Goal: Task Accomplishment & Management: Manage account settings

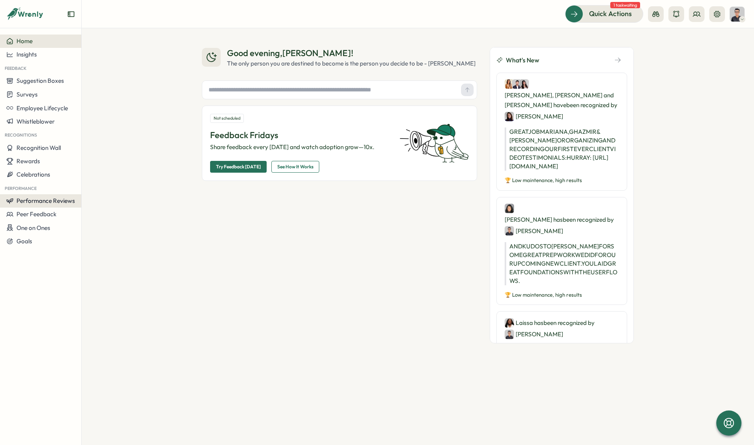
click at [39, 205] on span "Performance Reviews" at bounding box center [45, 200] width 59 height 7
click at [93, 192] on div "Reviews" at bounding box center [113, 186] width 67 height 15
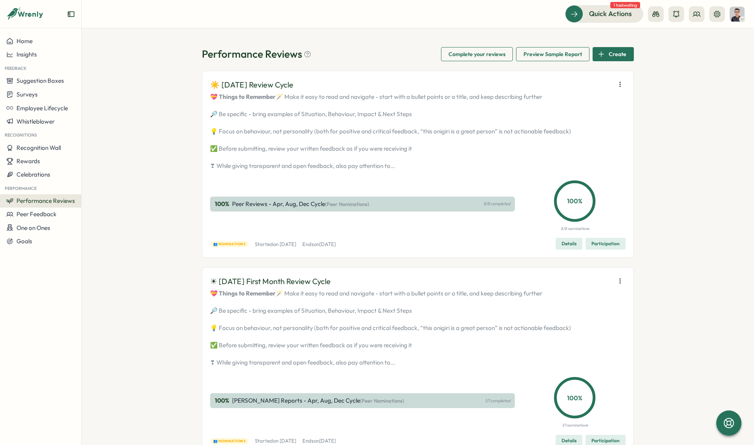
click at [154, 134] on div "Performance Reviews Complete your reviews Preview Sample Report Create ☀️ [DATE…" at bounding box center [418, 236] width 673 height 417
click at [673, 36] on div "Performance Reviews Complete your reviews Preview Sample Report Create ☀️ [DATE…" at bounding box center [418, 236] width 673 height 417
click at [696, 18] on button at bounding box center [697, 14] width 16 height 16
click at [681, 34] on div "Org Members" at bounding box center [697, 38] width 59 height 15
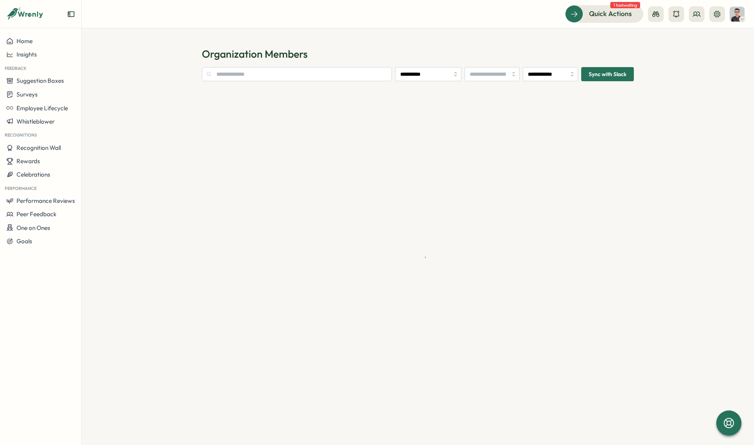
type input "**********"
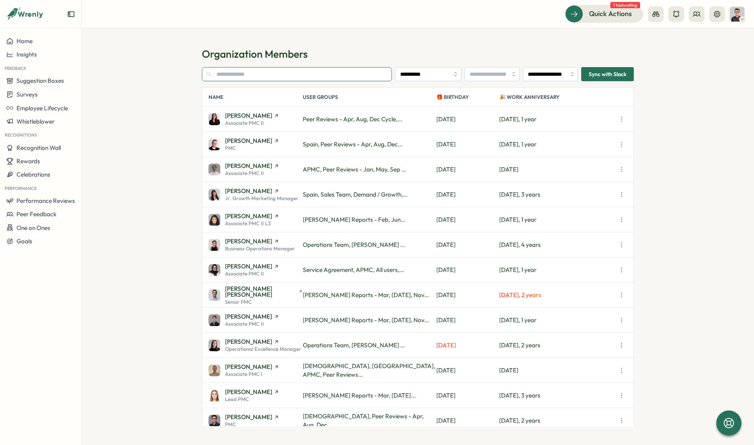
click at [251, 76] on input "text" at bounding box center [297, 74] width 190 height 14
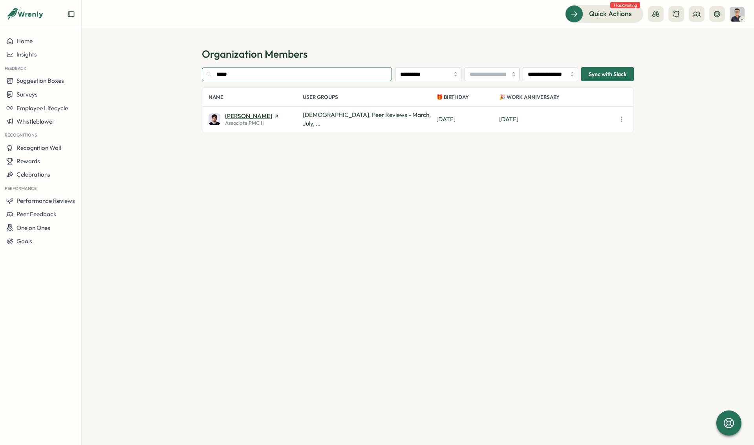
type input "*****"
click at [242, 113] on span "[PERSON_NAME]" at bounding box center [248, 116] width 47 height 6
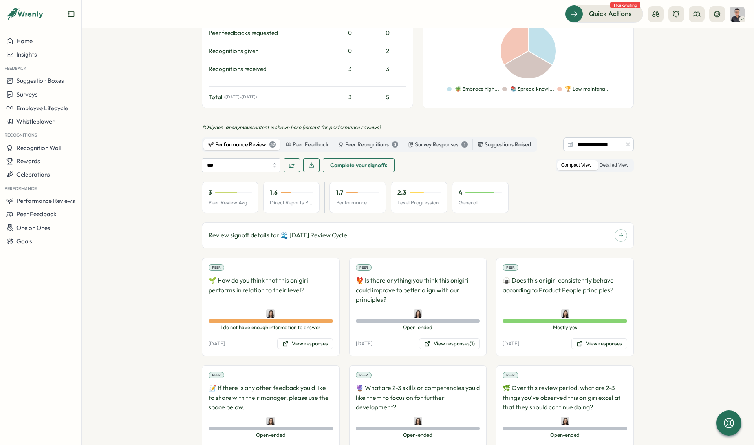
scroll to position [509, 0]
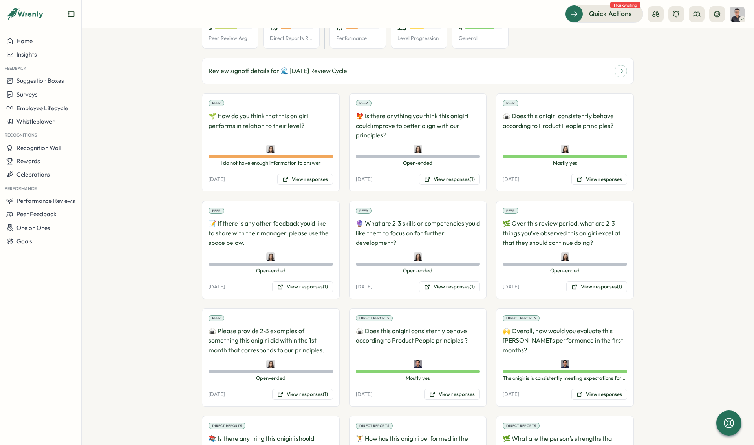
click at [419, 326] on p "🍙 Does this onigiri consistently behave according to Product People principles ?" at bounding box center [418, 340] width 125 height 29
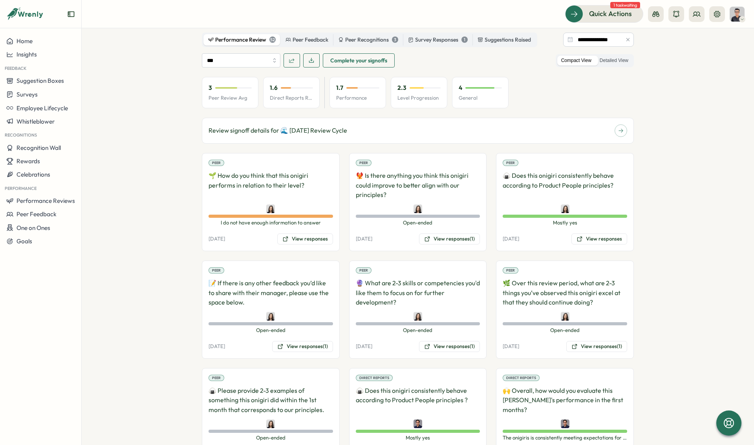
scroll to position [368, 0]
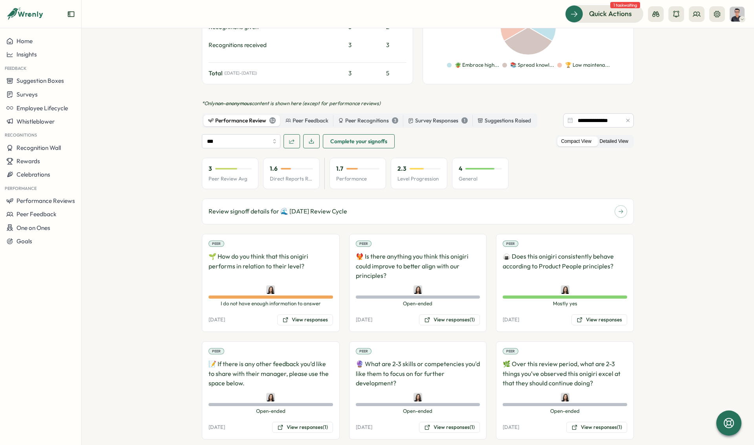
click at [601, 137] on label "Detailed View" at bounding box center [614, 142] width 37 height 10
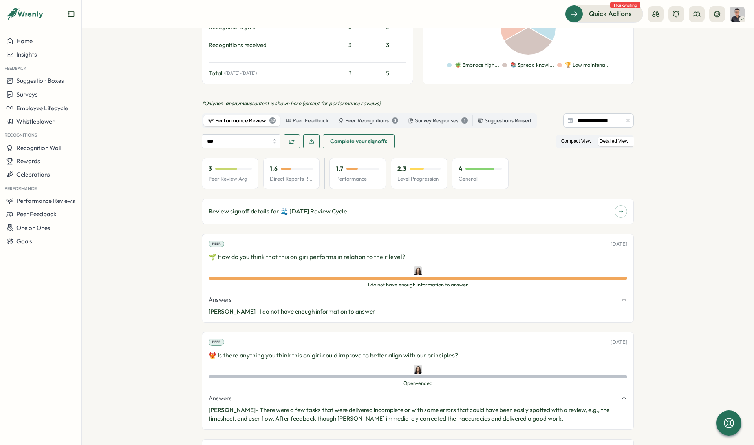
click at [577, 137] on label "Compact View" at bounding box center [576, 142] width 38 height 10
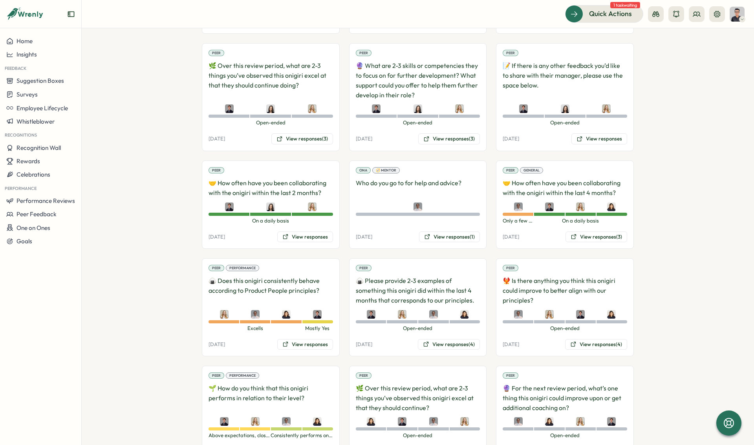
scroll to position [2112, 0]
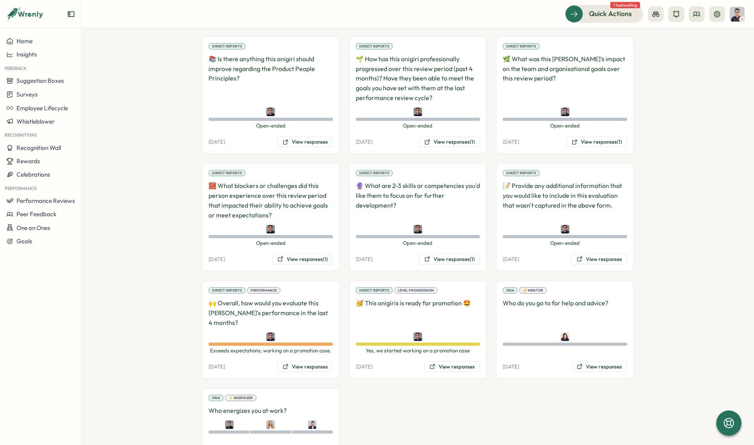
click at [184, 252] on section "**********" at bounding box center [418, 236] width 673 height 417
click at [295, 254] on button "View responses (1)" at bounding box center [302, 259] width 61 height 11
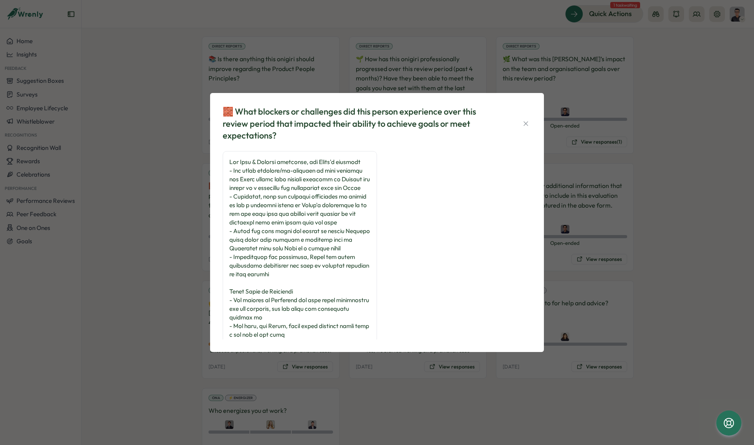
click at [108, 214] on div "🧱 What blockers or challenges did this person experience over this review perio…" at bounding box center [377, 222] width 754 height 445
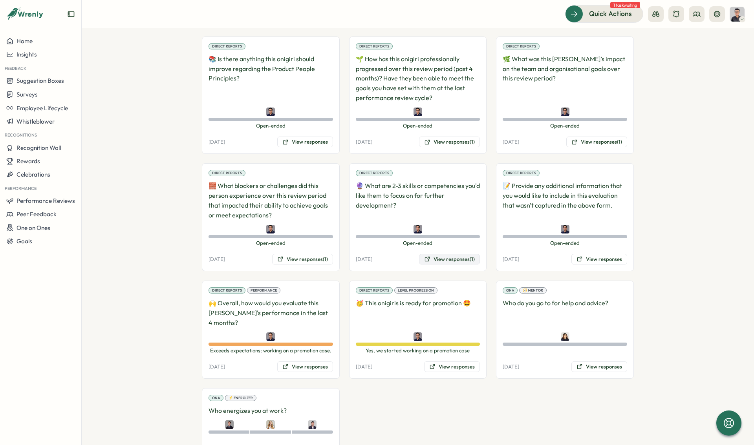
click at [438, 254] on button "View responses (1)" at bounding box center [449, 259] width 61 height 11
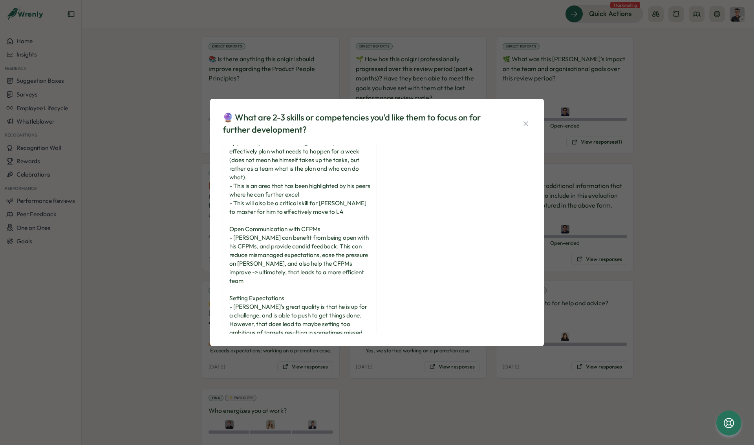
scroll to position [54, 0]
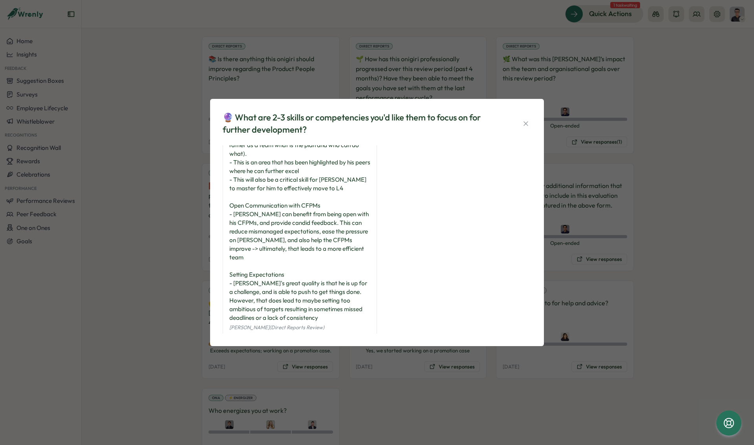
click at [203, 251] on div "🔮 What are 2-3 skills or competencies you'd like them to focus on for further d…" at bounding box center [377, 222] width 754 height 445
